Goal: Obtain resource: Download file/media

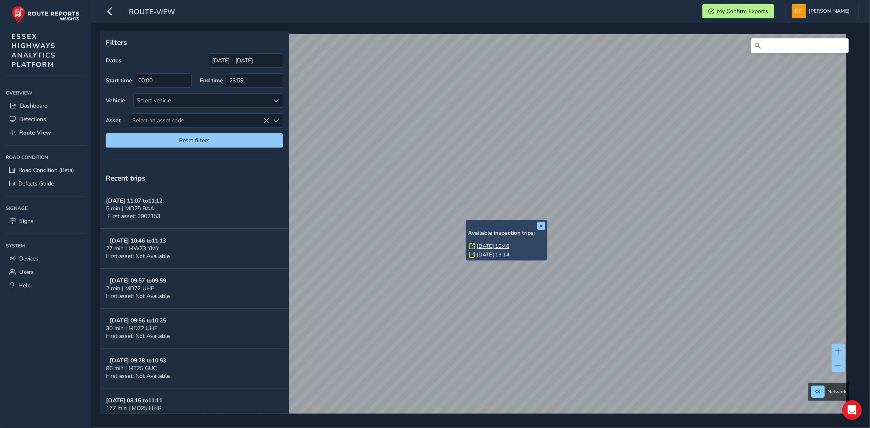
click at [483, 244] on link "[DATE] 10:46" at bounding box center [493, 246] width 33 height 7
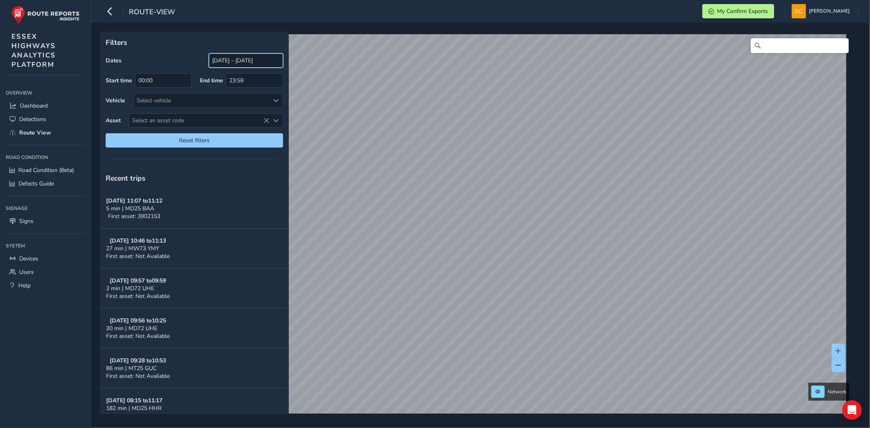
click at [259, 62] on input "[DATE] - [DATE]" at bounding box center [246, 60] width 74 height 14
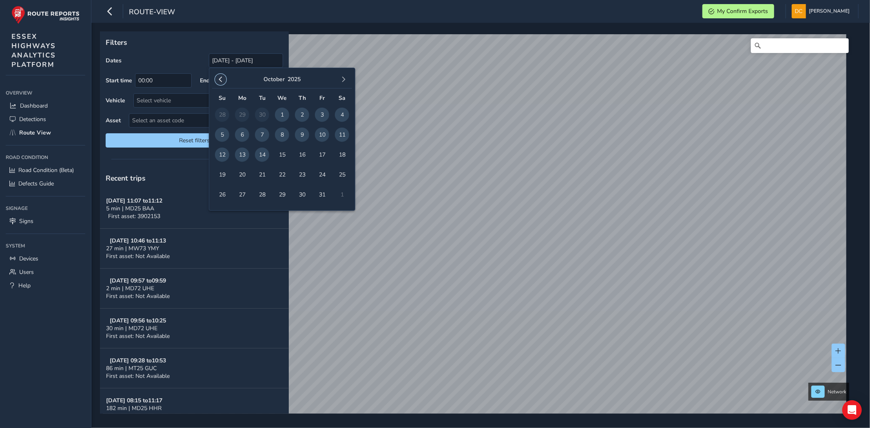
click at [222, 77] on span "button" at bounding box center [221, 80] width 6 height 6
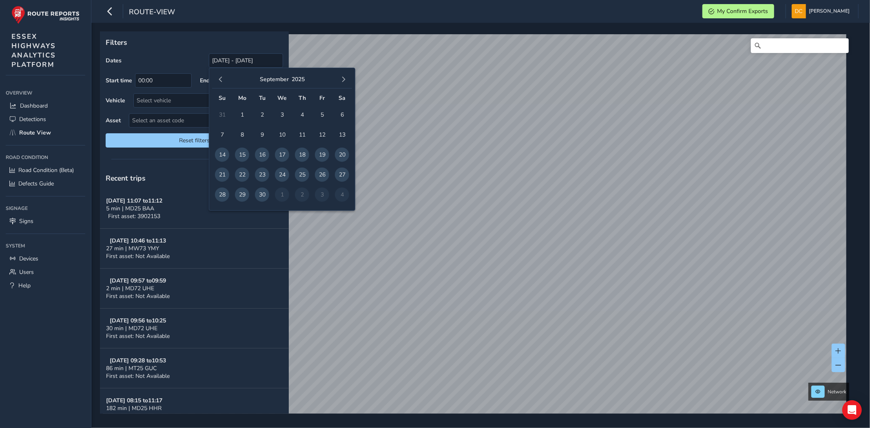
click at [222, 77] on span "button" at bounding box center [221, 80] width 6 height 6
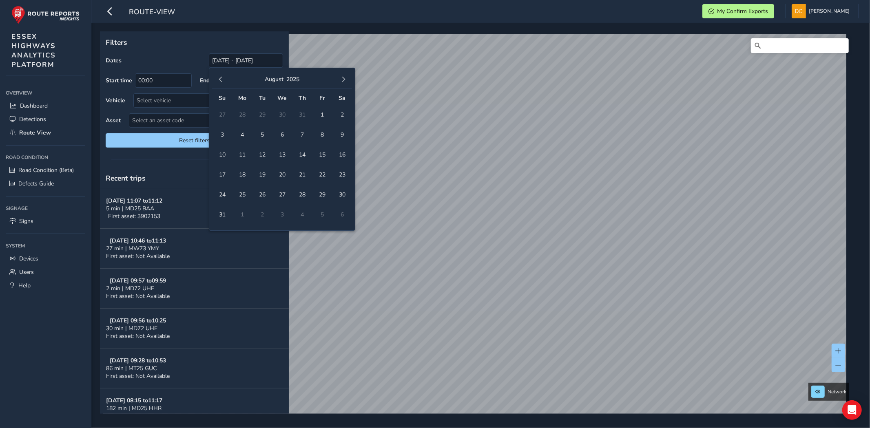
click at [222, 77] on span "button" at bounding box center [221, 80] width 6 height 6
drag, startPoint x: 260, startPoint y: 114, endPoint x: 288, endPoint y: 104, distance: 29.7
click at [263, 114] on span "1" at bounding box center [262, 115] width 14 height 14
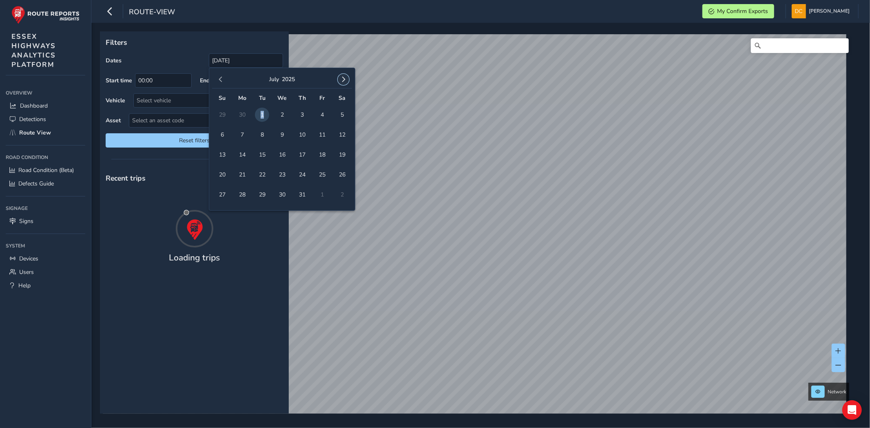
click at [346, 79] on span "button" at bounding box center [344, 80] width 6 height 6
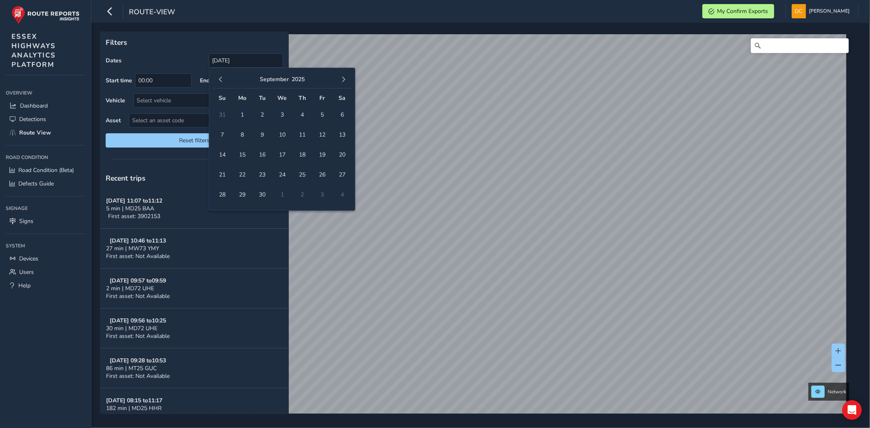
click at [345, 78] on span "button" at bounding box center [344, 80] width 6 height 6
click at [264, 154] on span "14" at bounding box center [262, 155] width 14 height 14
type input "01/07/2025 - 14/10/2025"
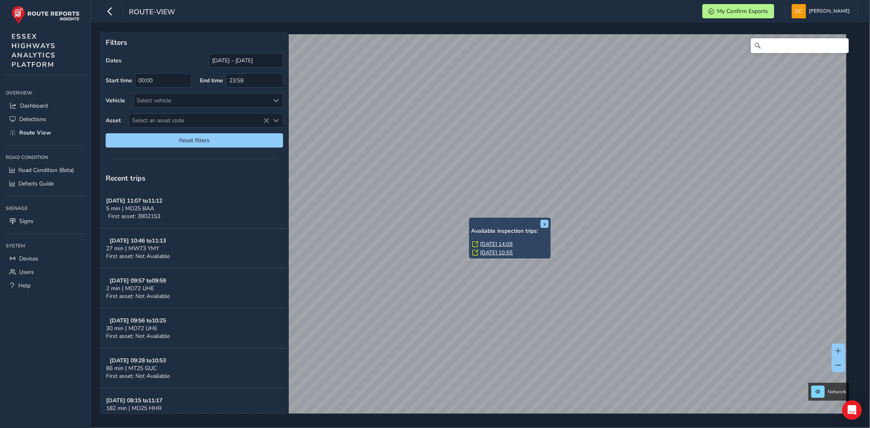
click at [489, 242] on link "Fri, 5 Sep, 14:09" at bounding box center [496, 244] width 33 height 7
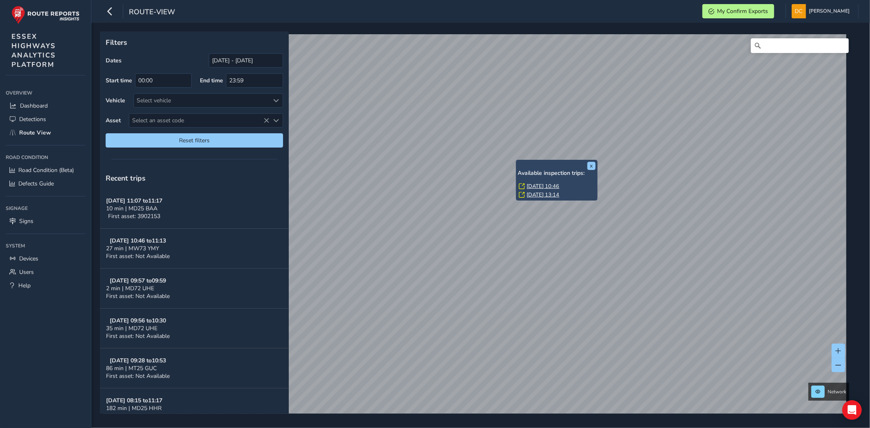
click at [535, 185] on link "[DATE] 10:46" at bounding box center [543, 186] width 33 height 7
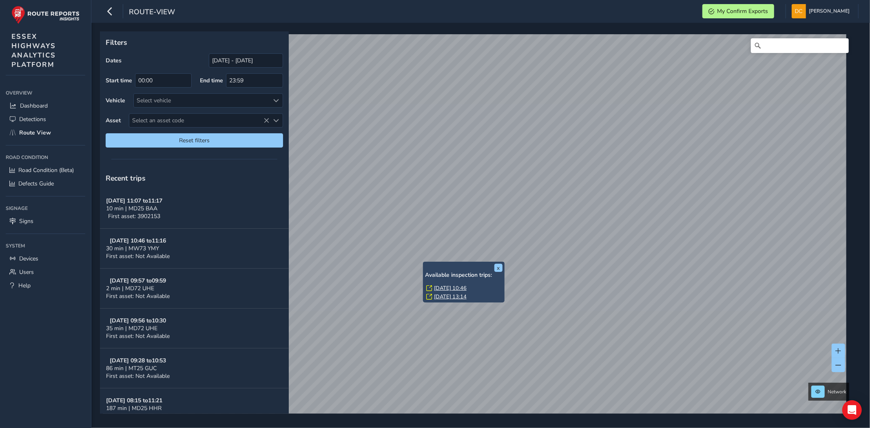
click at [457, 287] on link "[DATE] 10:46" at bounding box center [450, 288] width 33 height 7
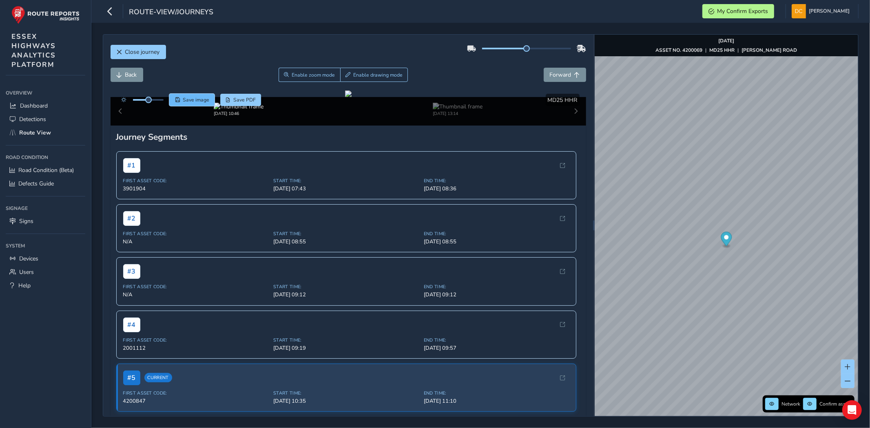
click at [184, 97] on span "Save image" at bounding box center [196, 100] width 27 height 7
